Goal: Task Accomplishment & Management: Complete application form

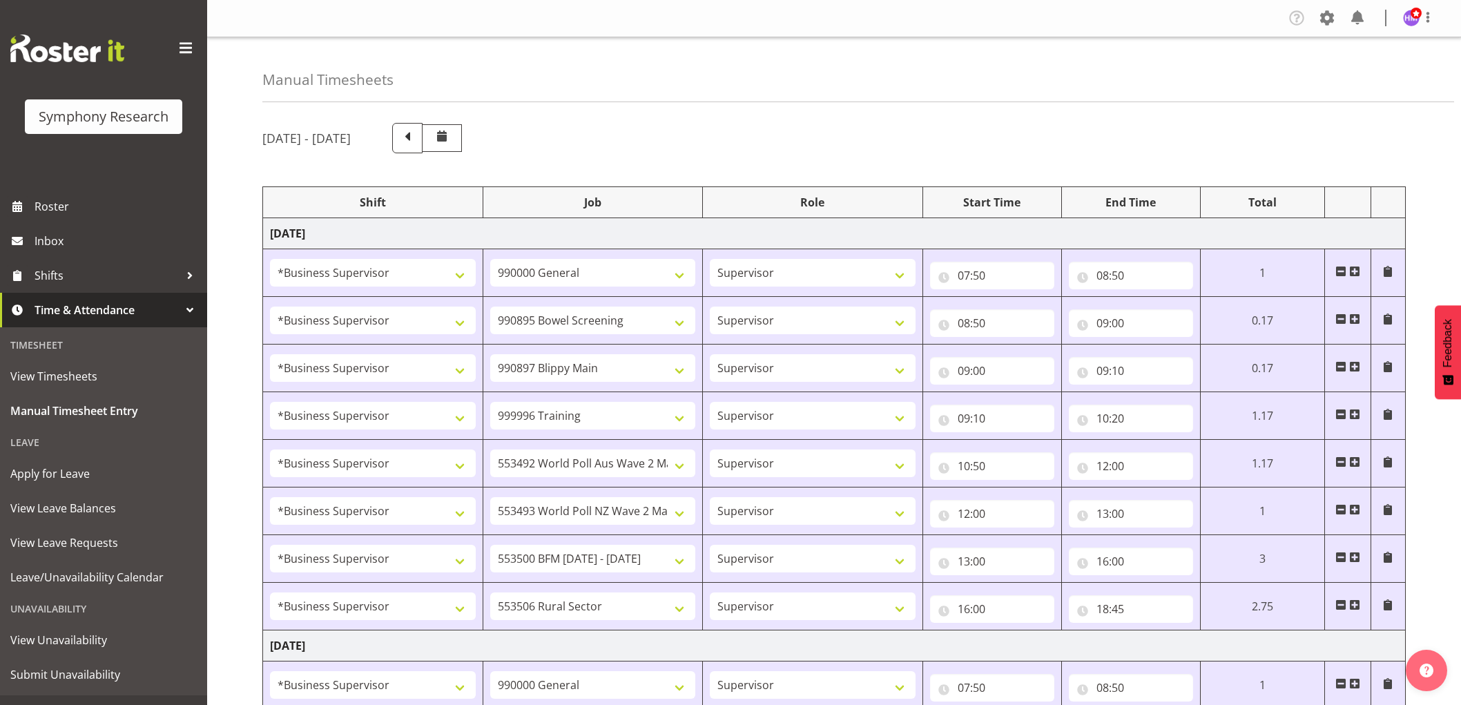
select select "1607"
select select "743"
select select "1607"
select select "10632"
select select "1607"
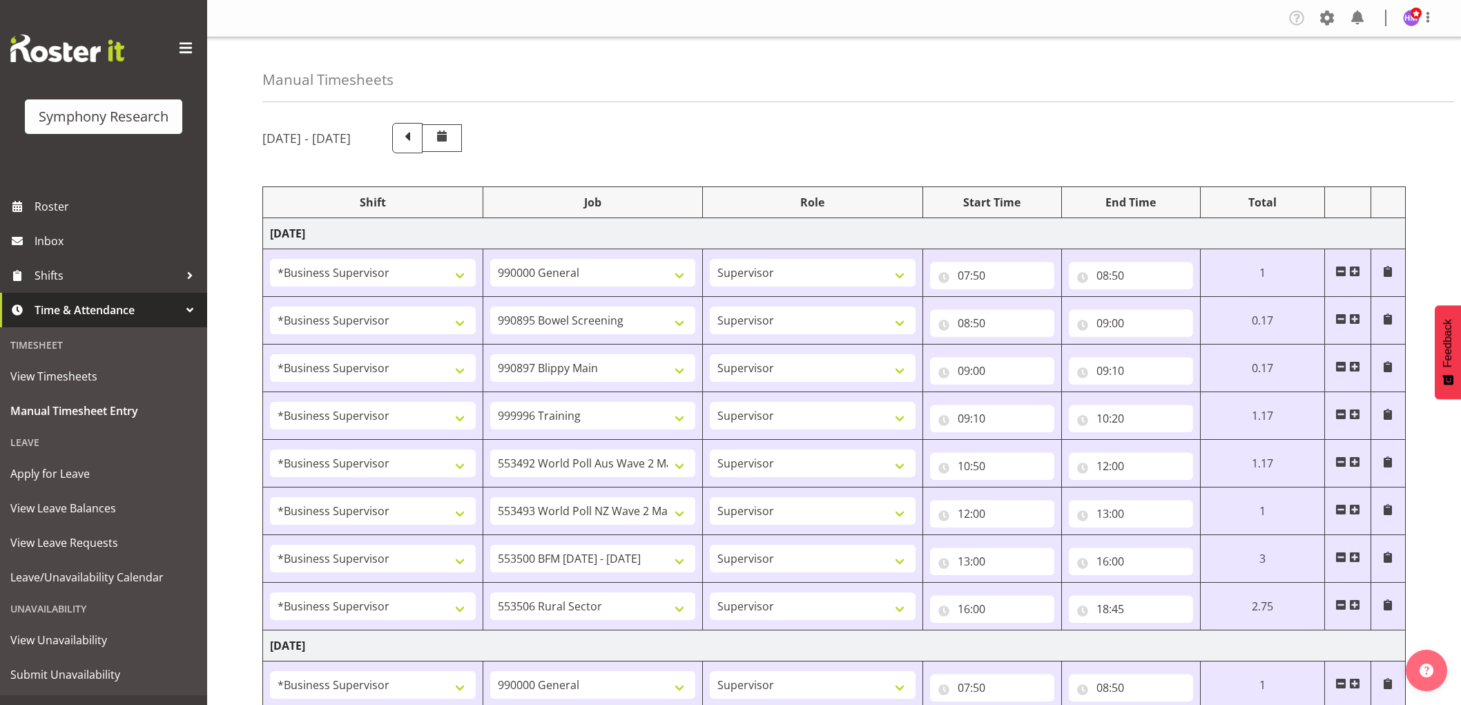
select select "10631"
select select "1607"
select select "757"
select select "1607"
select select "10499"
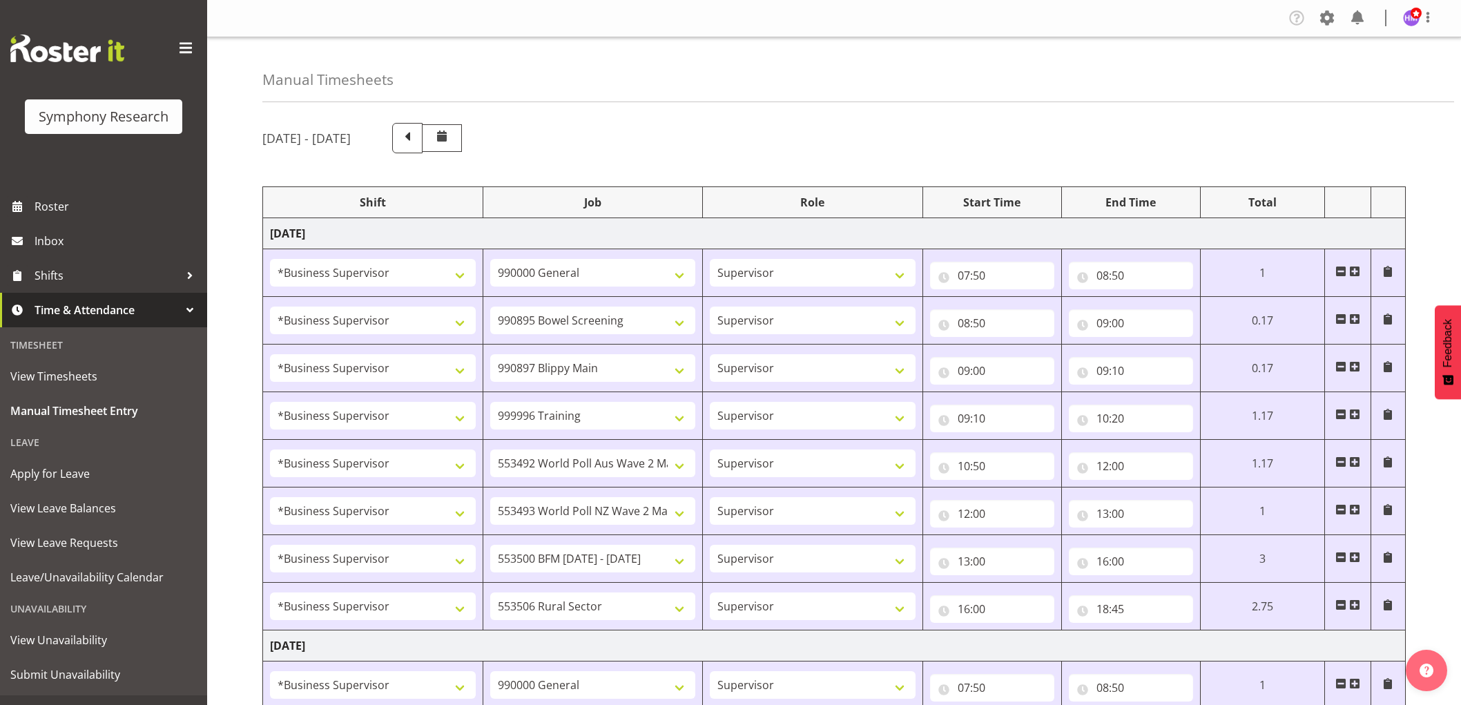
select select "1607"
select select "10527"
select select "1607"
select select "10242"
select select "1607"
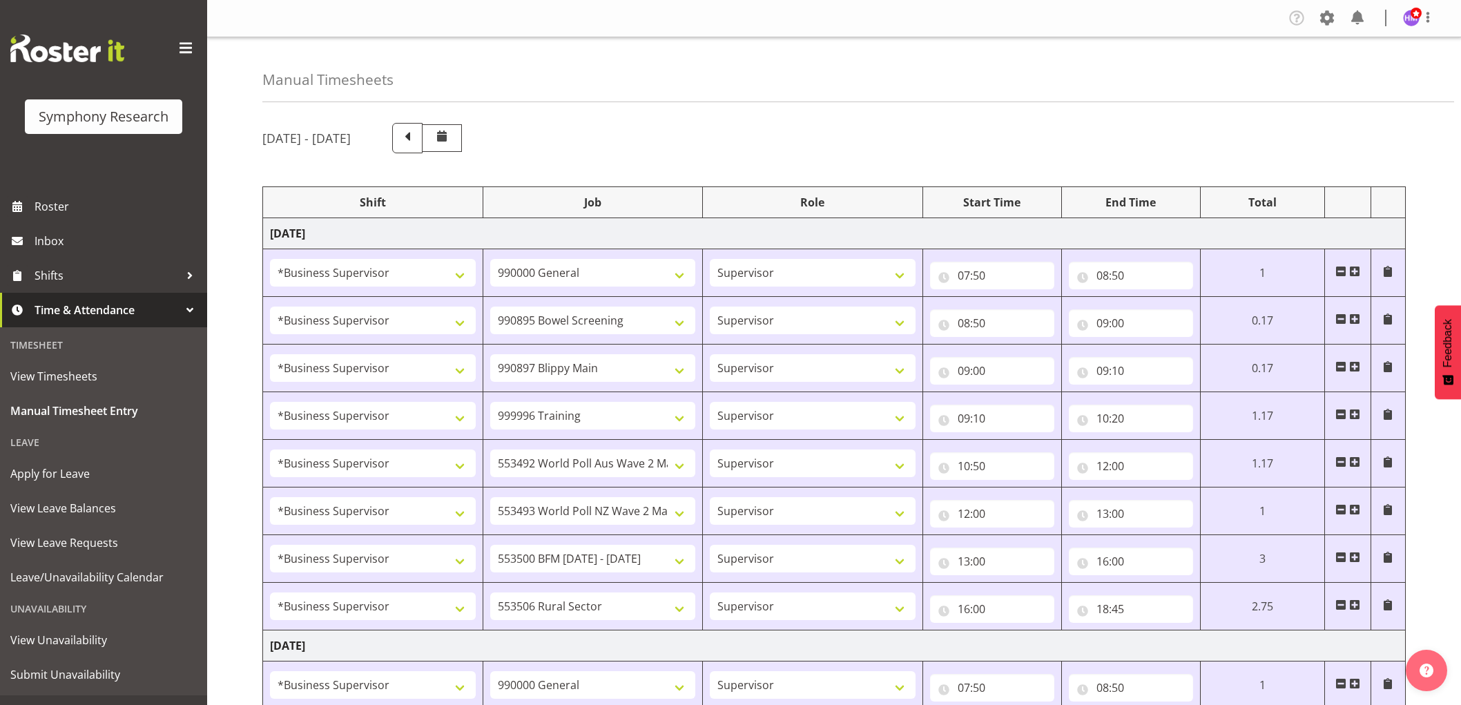
select select "10587"
select select "1607"
select select "743"
select select "1607"
select select "10631"
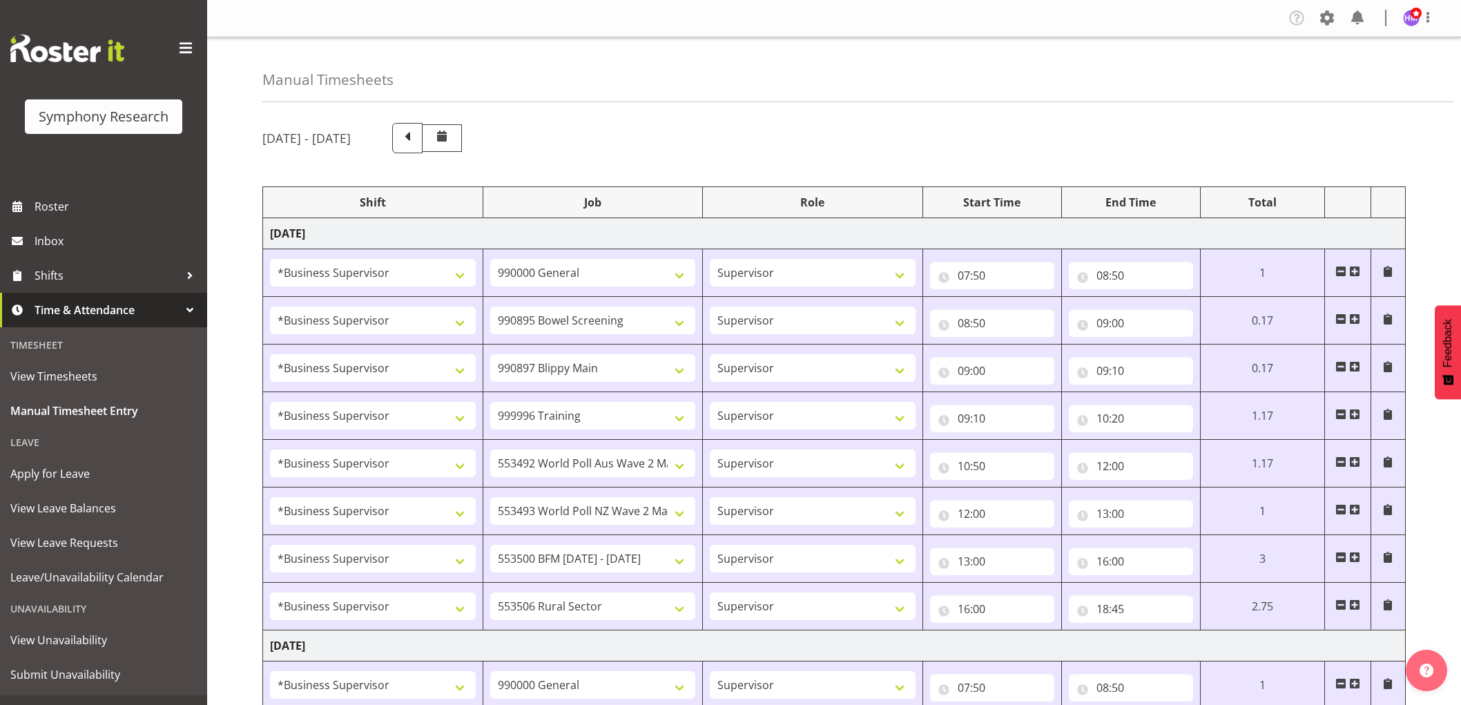
select select "1607"
select select "10633"
select select "1607"
select select "10585"
select select "1607"
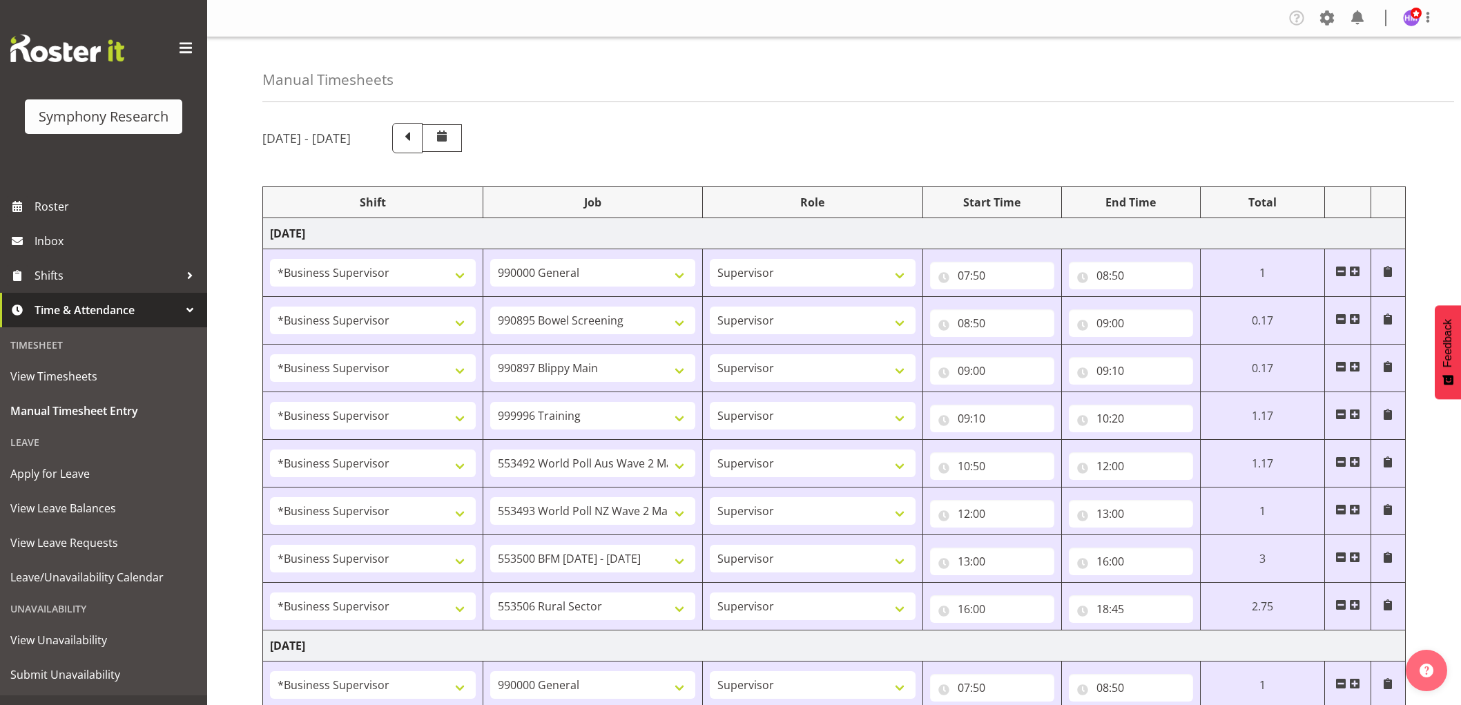
select select "10499"
select select "1607"
select select "10527"
select select "1607"
select select "10485"
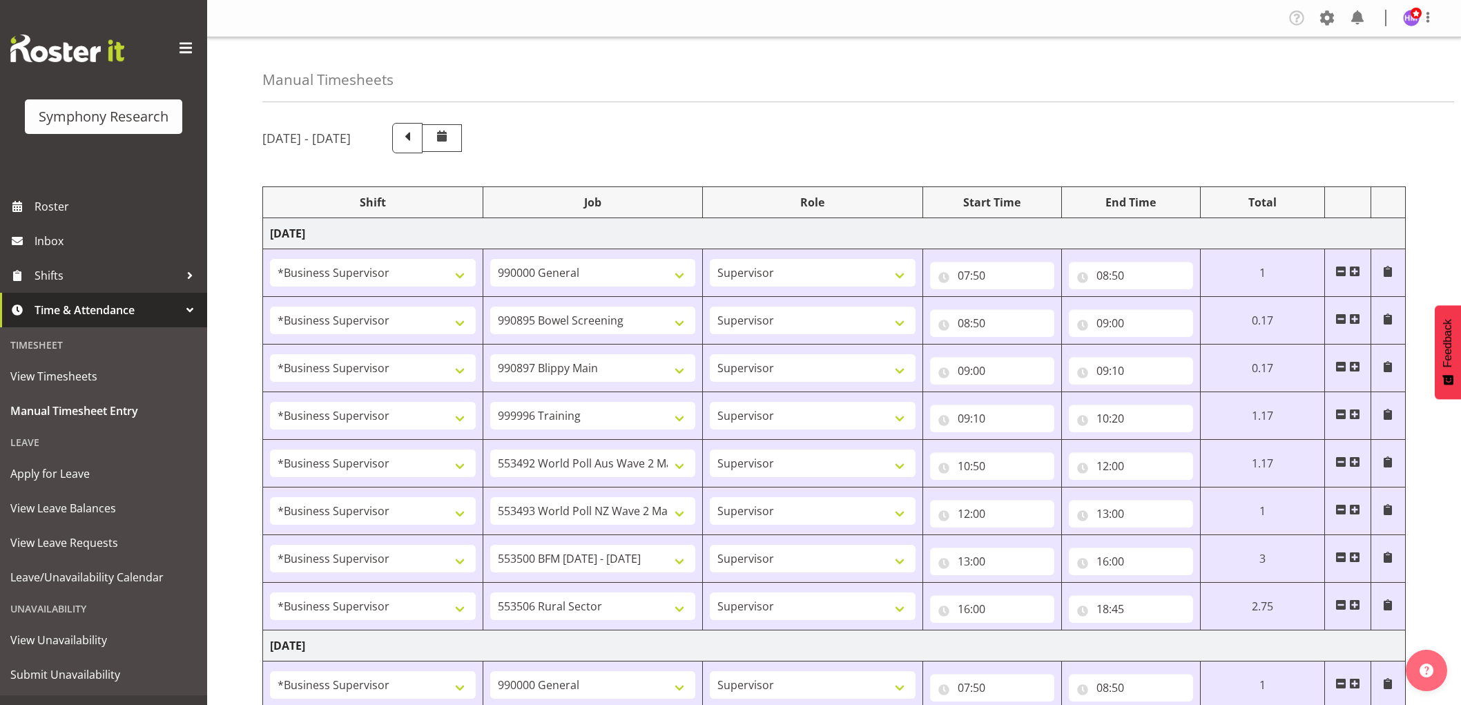
select select "1607"
select select "10632"
select select "1607"
select select "10242"
select select "1607"
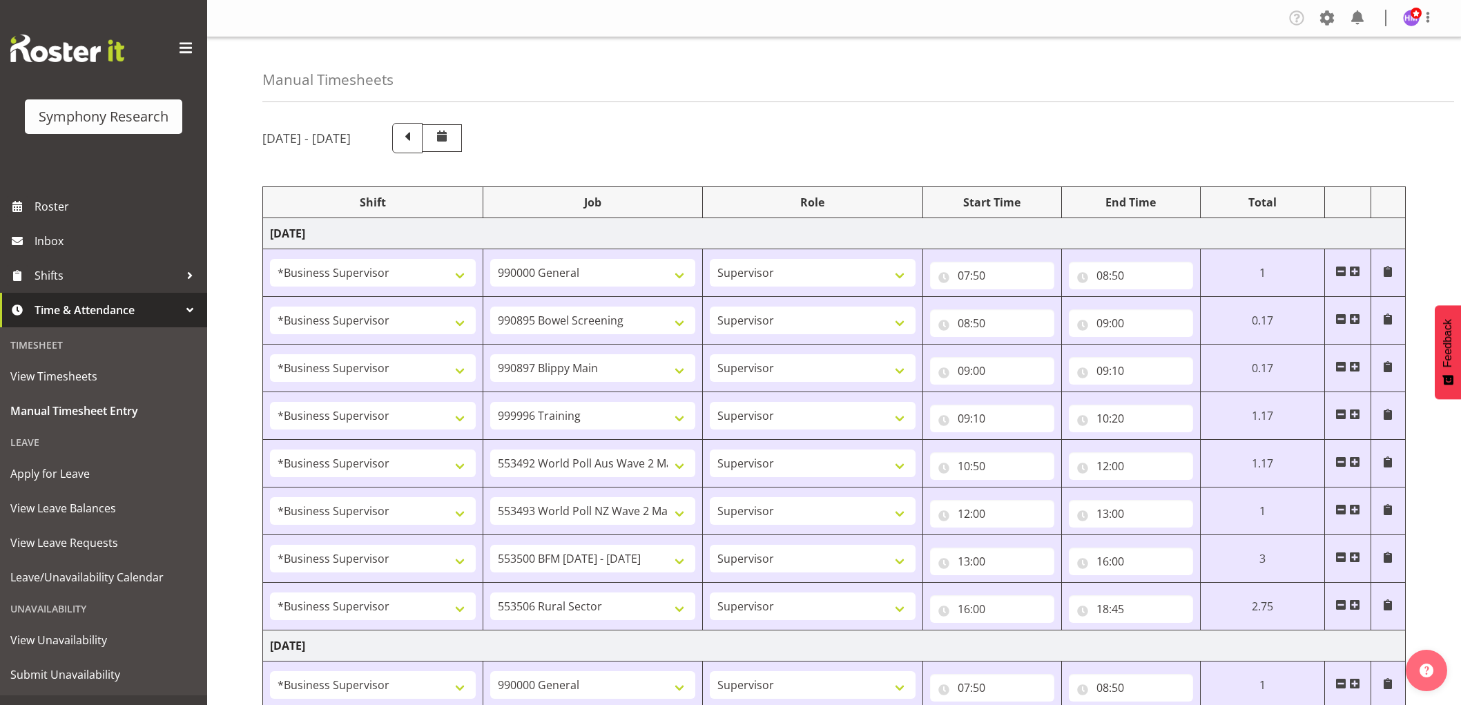
select select "10587"
select select "1607"
select select "10527"
select select "1607"
select select "10587"
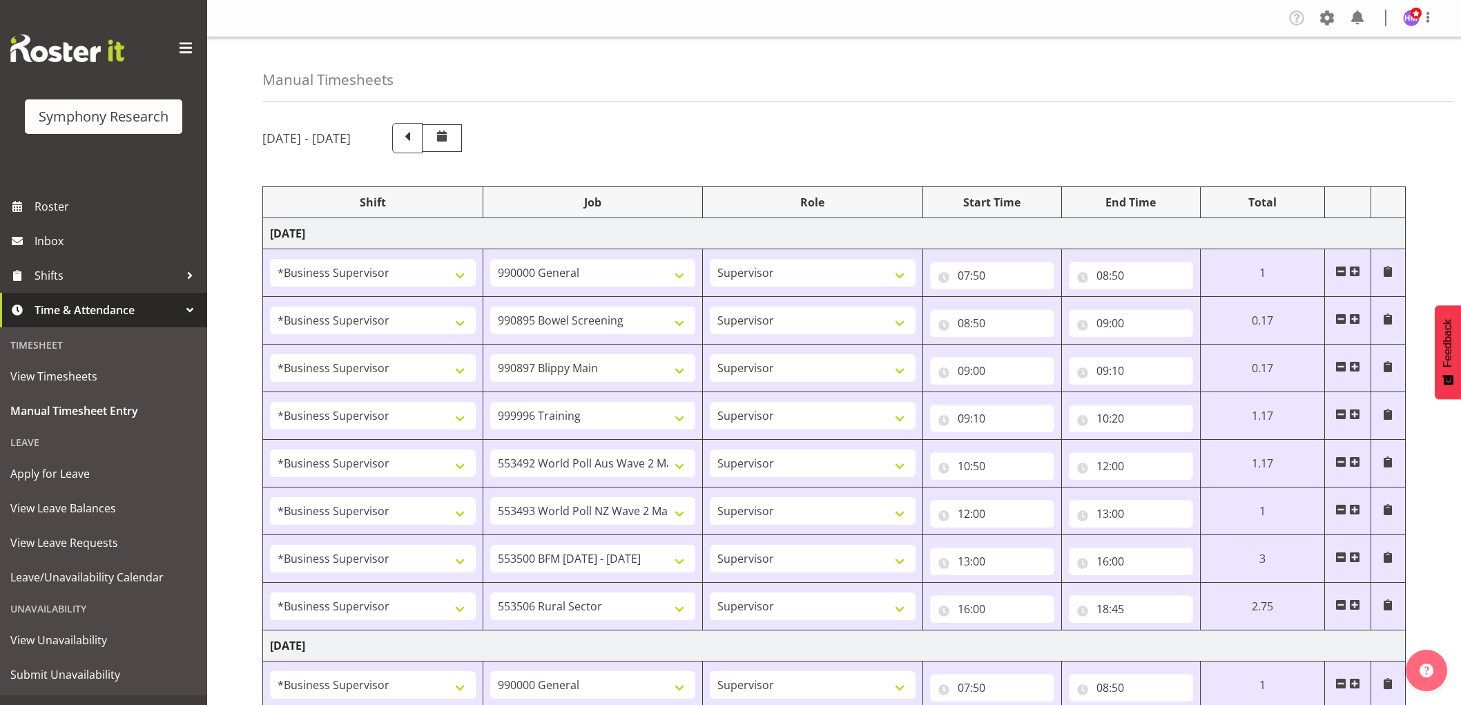
select select "1607"
select select "10499"
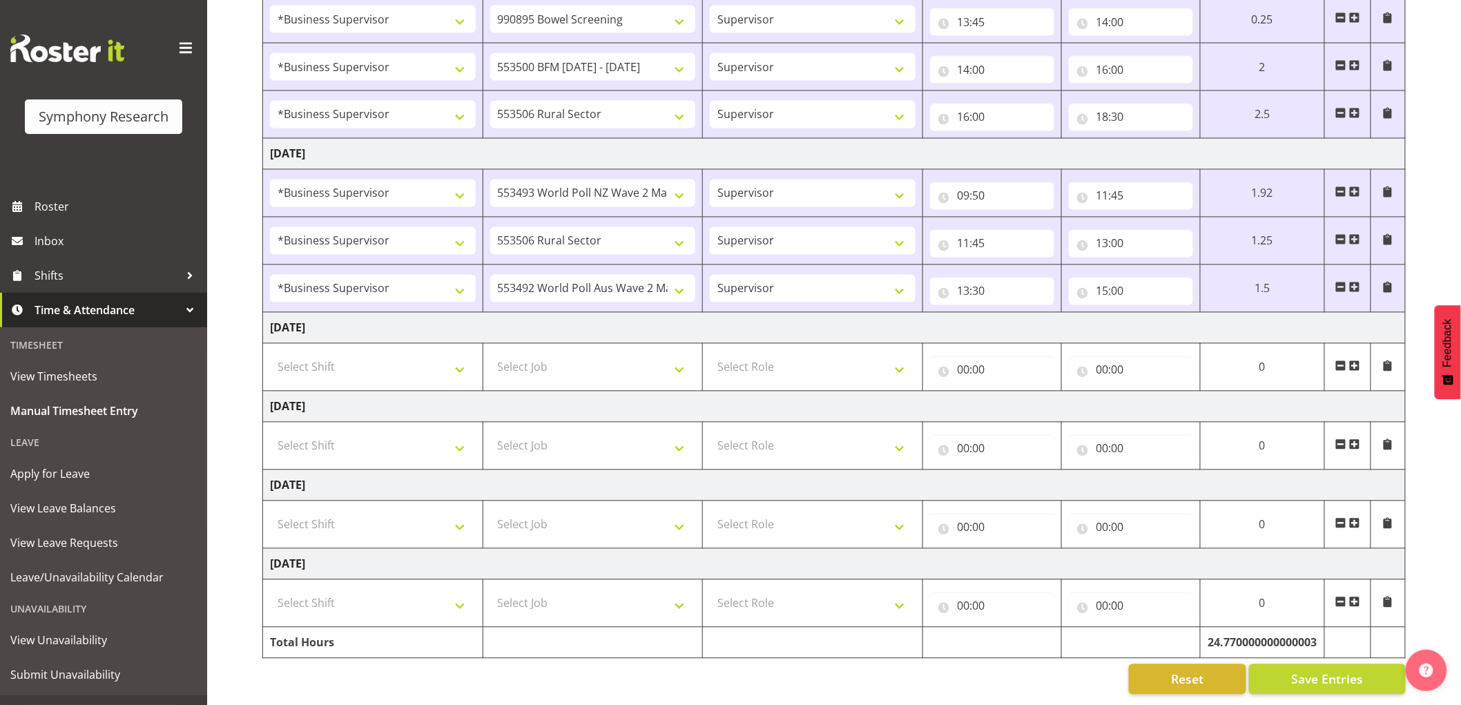
scroll to position [1013, 0]
click at [1359, 282] on span at bounding box center [1354, 287] width 11 height 11
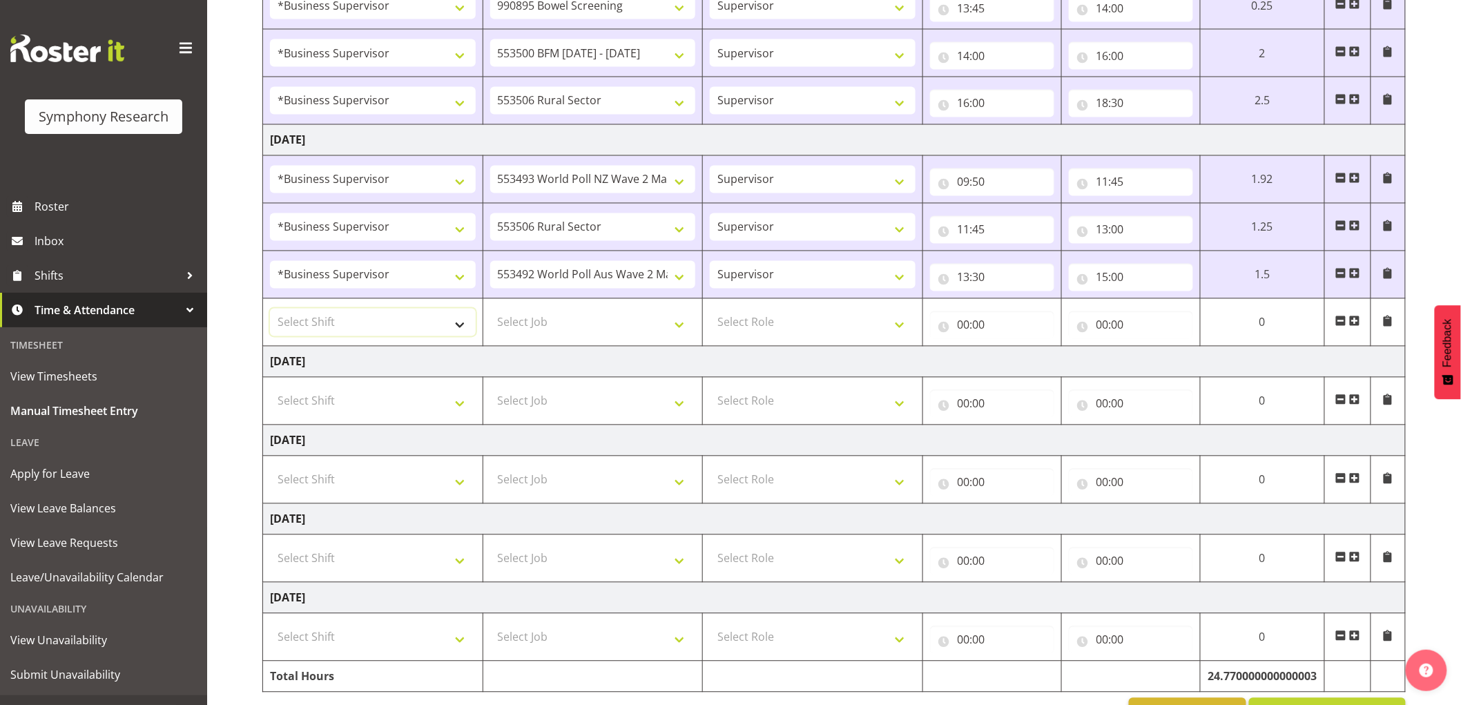
click at [287, 334] on select "Select Shift !!Weekend Residential (Roster IT Shift Label) *Business 9/10am ~ 4…" at bounding box center [373, 323] width 206 height 28
select select "1607"
click at [270, 310] on select "Select Shift !!Weekend Residential (Roster IT Shift Label) *Business 9/10am ~ 4…" at bounding box center [373, 323] width 206 height 28
click at [571, 329] on select "Select Job 550060 IF Admin 553492 World Poll Aus Wave 2 Main 2025 553493 World …" at bounding box center [593, 323] width 206 height 28
select select "10527"
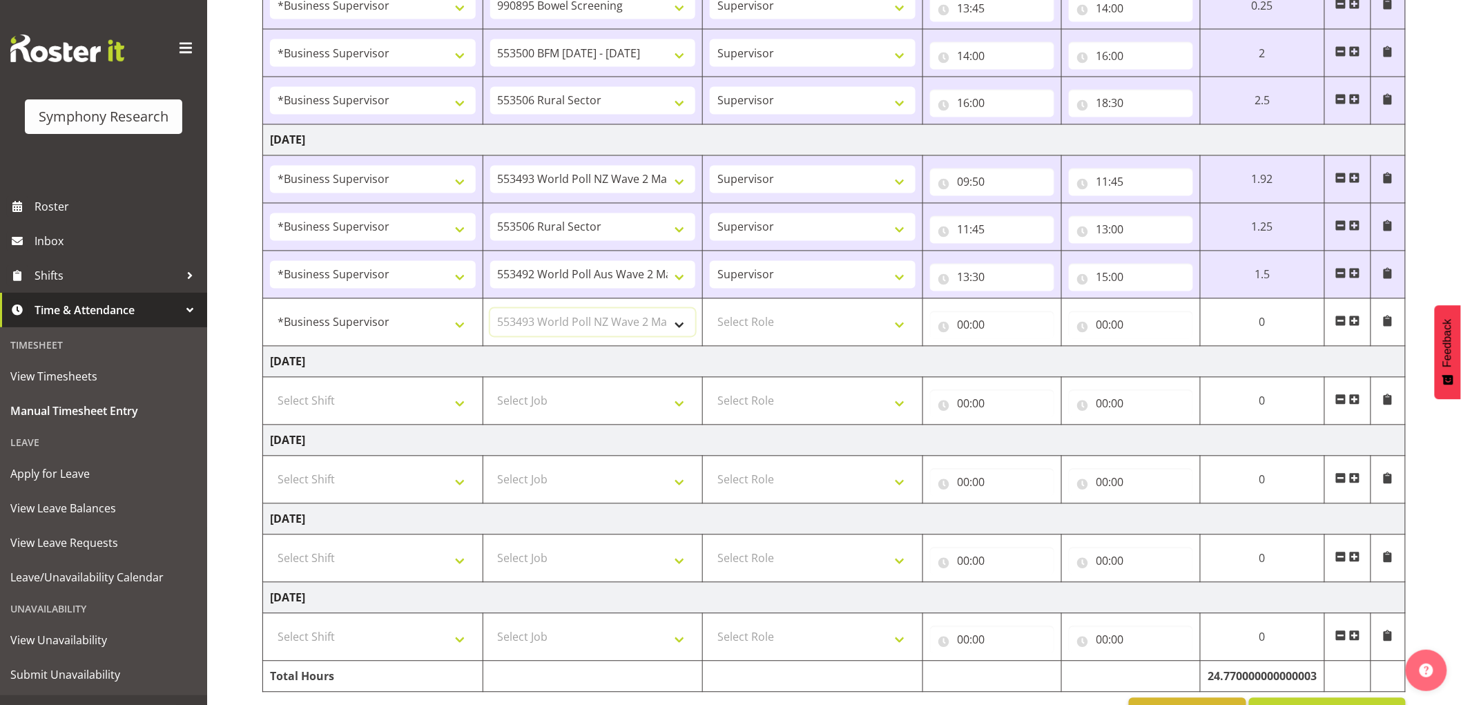
click at [490, 310] on select "Select Job 550060 IF Admin 553492 World Poll Aus Wave 2 Main 2025 553493 World …" at bounding box center [593, 323] width 206 height 28
click at [797, 333] on select "Select Role Supervisor Interviewing Briefing" at bounding box center [813, 323] width 206 height 28
select select "45"
click at [710, 310] on select "Select Role Supervisor Interviewing Briefing" at bounding box center [813, 323] width 206 height 28
click at [958, 329] on input "00:00" at bounding box center [992, 325] width 124 height 28
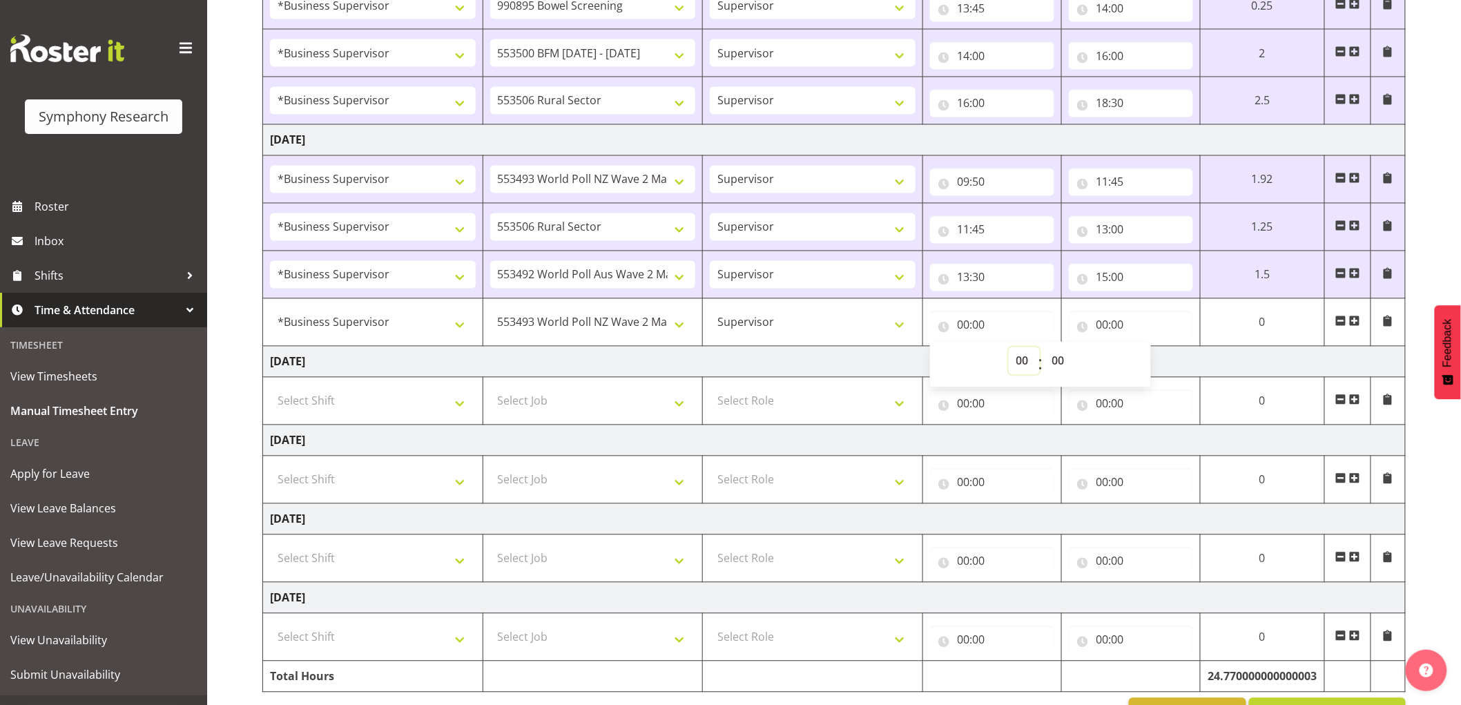
drag, startPoint x: 1032, startPoint y: 369, endPoint x: 1031, endPoint y: 359, distance: 10.4
click at [1030, 368] on select "00 01 02 03 04 05 06 07 08 09 10 11 12 13 14 15 16 17 18 19 20 21 22 23" at bounding box center [1024, 361] width 31 height 28
select select "15"
click at [1040, 349] on select "00 01 02 03 04 05 06 07 08 09 10 11 12 13 14 15 16 17 18 19 20 21 22 23" at bounding box center [1024, 361] width 31 height 28
type input "15:00"
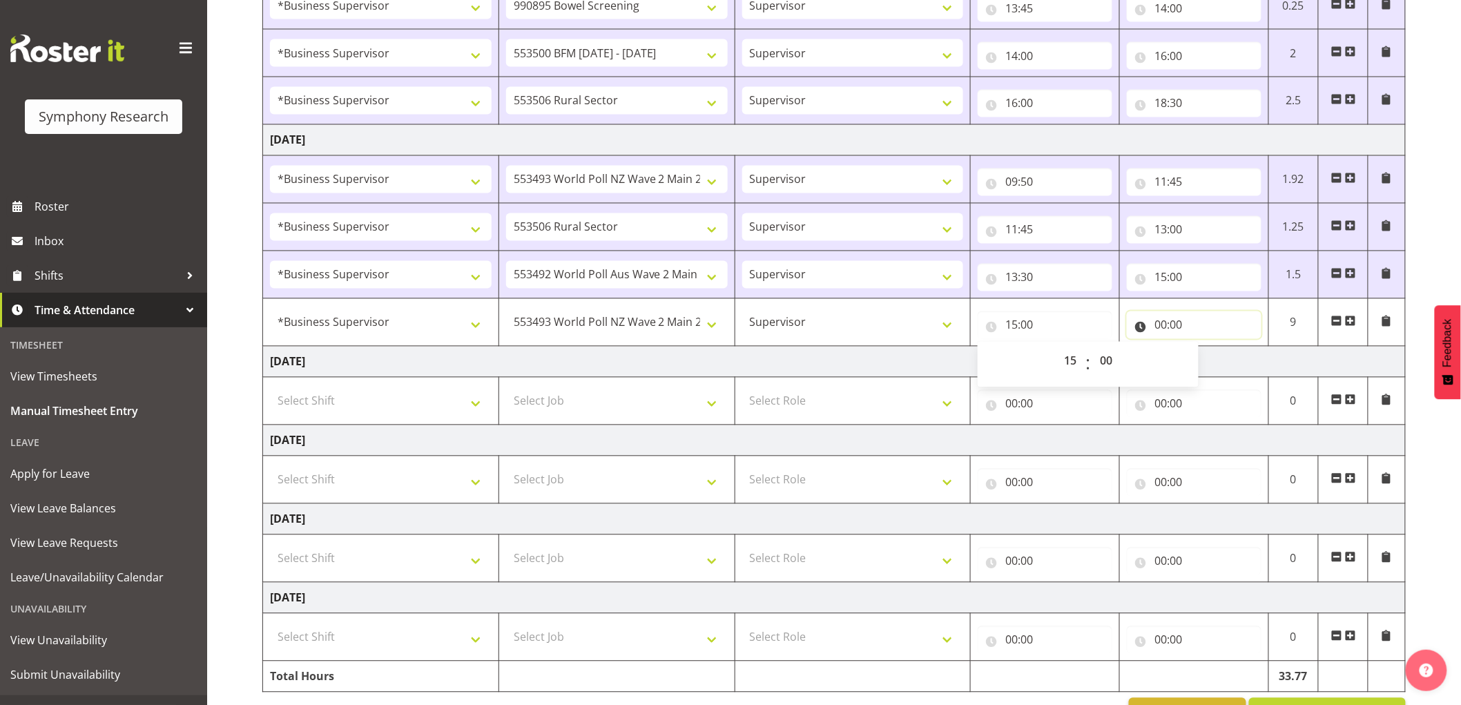
click at [1159, 325] on input "00:00" at bounding box center [1194, 325] width 135 height 28
drag, startPoint x: 1222, startPoint y: 362, endPoint x: 1231, endPoint y: 409, distance: 48.4
click at [1222, 362] on select "00 01 02 03 04 05 06 07 08 09 10 11 12 13 14 15 16 17 18 19 20 21 22 23" at bounding box center [1221, 361] width 31 height 28
select select "15"
click at [1206, 349] on select "00 01 02 03 04 05 06 07 08 09 10 11 12 13 14 15 16 17 18 19 20 21 22 23" at bounding box center [1221, 361] width 31 height 28
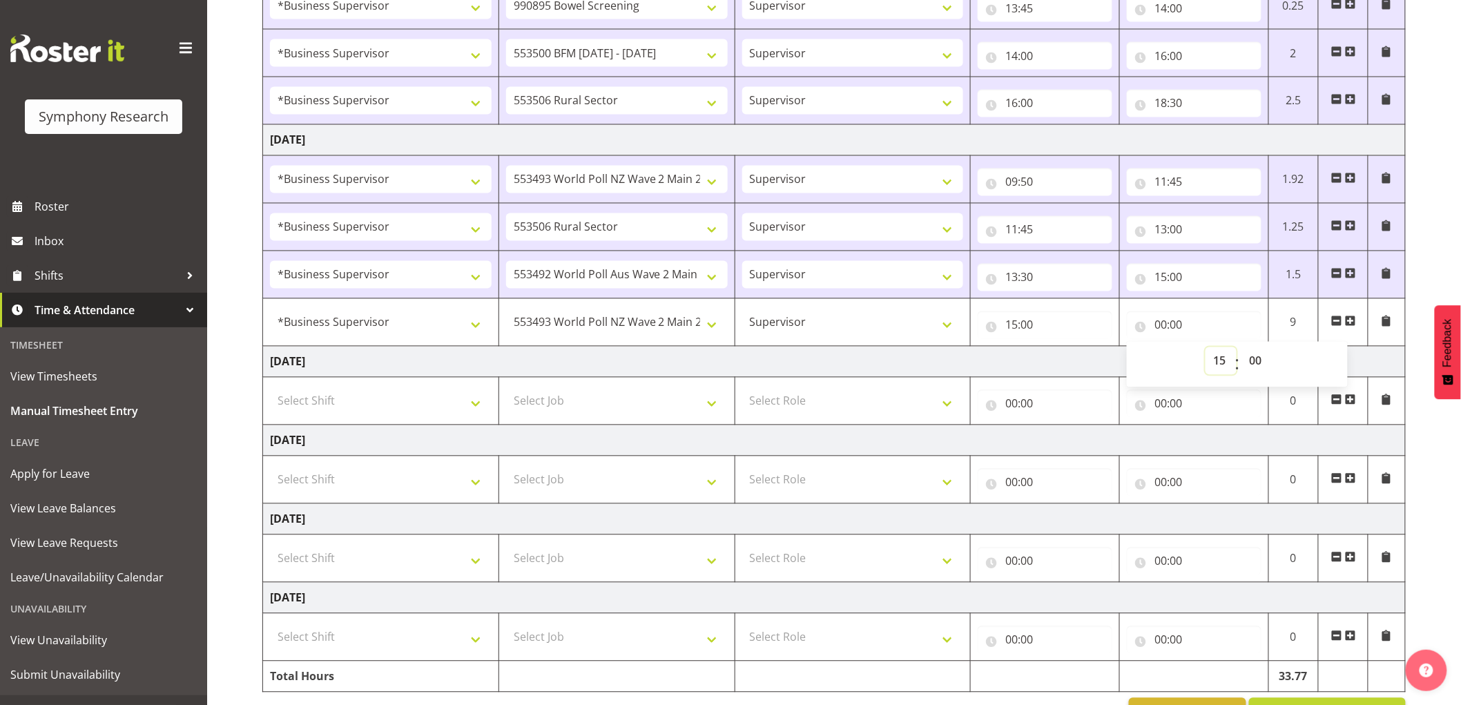
type input "15:00"
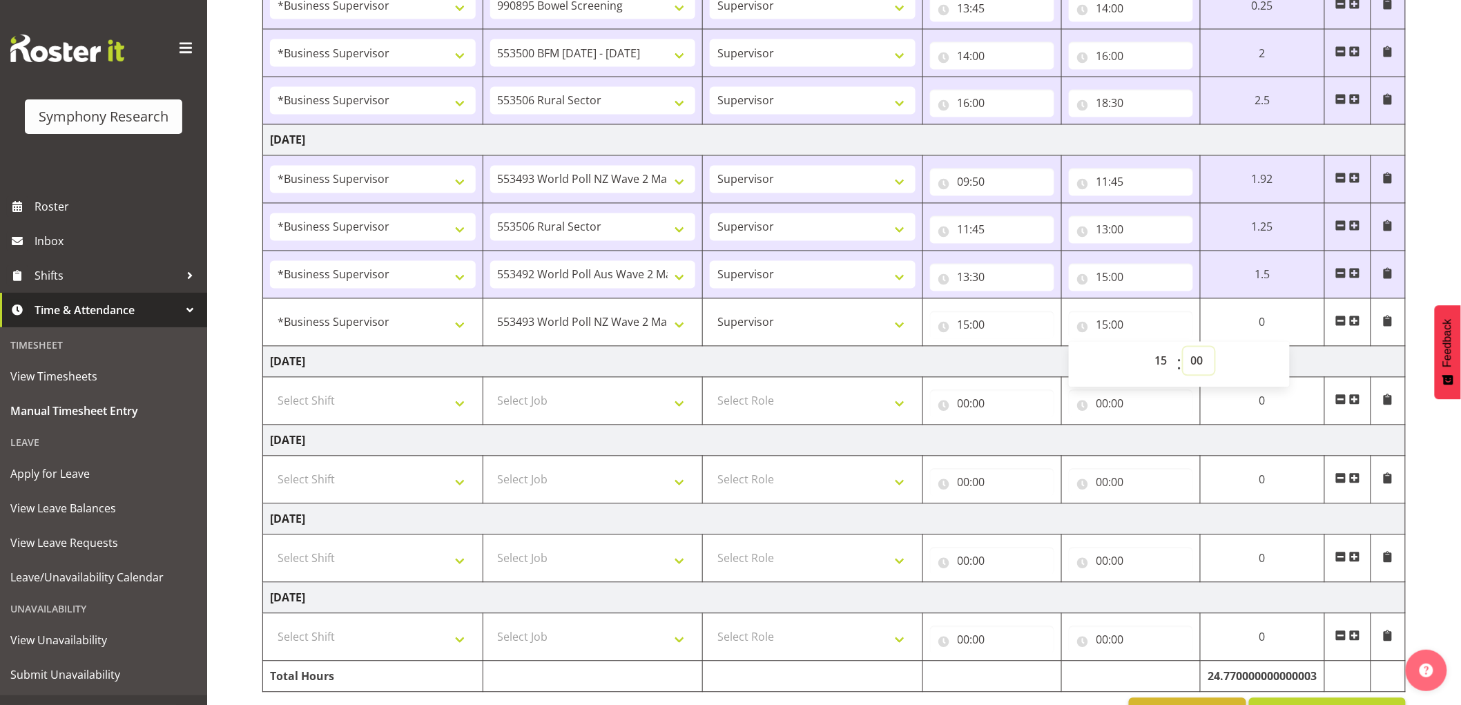
click at [1199, 369] on select "00 01 02 03 04 05 06 07 08 09 10 11 12 13 14 15 16 17 18 19 20 21 22 23 24 25 2…" at bounding box center [1199, 361] width 31 height 28
select select "30"
click at [1184, 349] on select "00 01 02 03 04 05 06 07 08 09 10 11 12 13 14 15 16 17 18 19 20 21 22 23 24 25 2…" at bounding box center [1199, 361] width 31 height 28
type input "15:30"
click at [929, 363] on td "[DATE]" at bounding box center [834, 362] width 1143 height 31
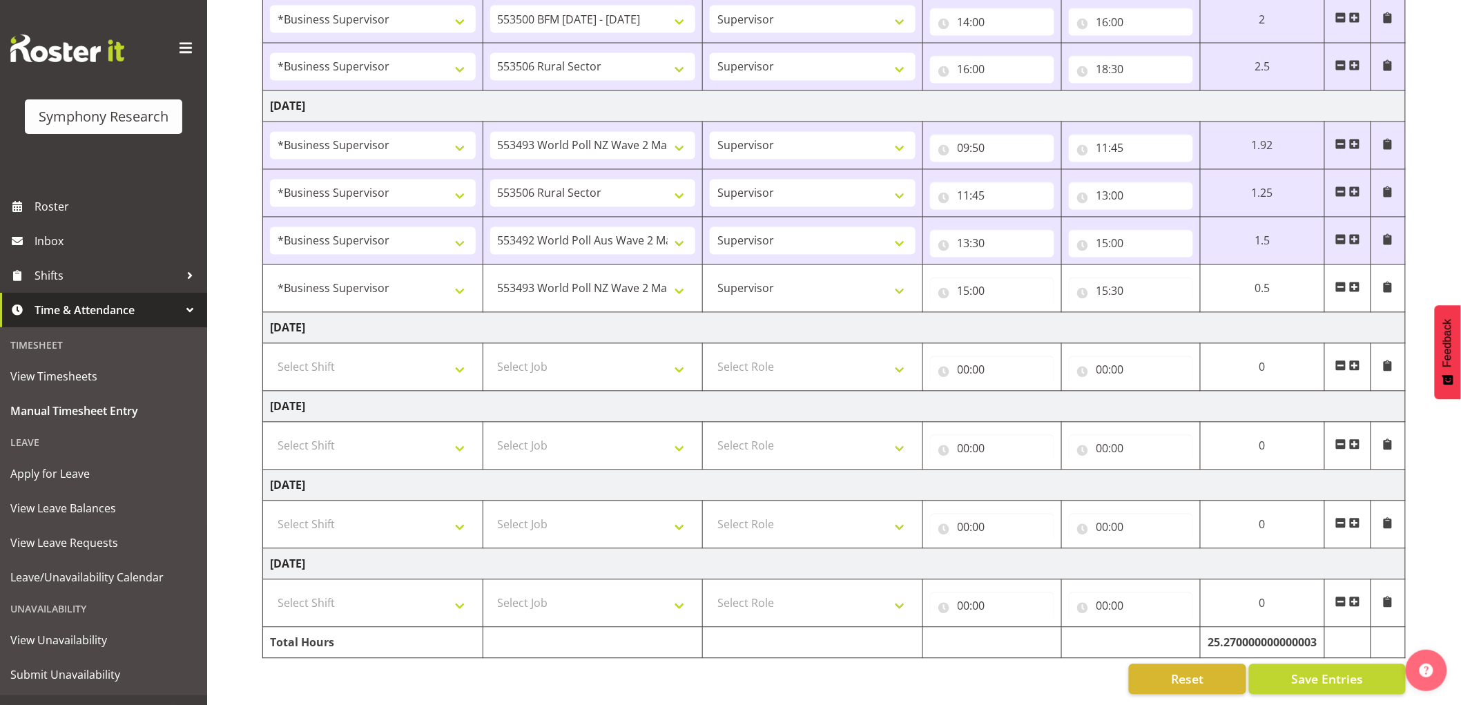
scroll to position [1061, 0]
drag, startPoint x: 1307, startPoint y: 668, endPoint x: 1274, endPoint y: 686, distance: 36.8
click at [1300, 671] on span "Save Entries" at bounding box center [1327, 680] width 72 height 18
